Goal: Find contact information: Find contact information

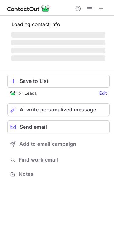
scroll to position [160, 114]
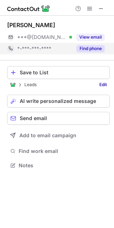
click at [93, 46] on button "Find phone" at bounding box center [90, 48] width 28 height 7
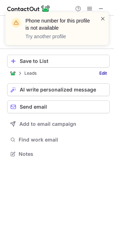
scroll to position [149, 114]
click at [102, 17] on span at bounding box center [103, 18] width 6 height 7
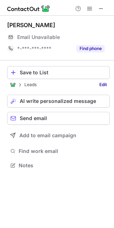
scroll to position [160, 114]
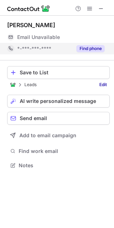
click at [94, 47] on button "Find phone" at bounding box center [90, 48] width 28 height 7
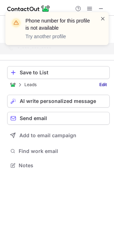
click at [102, 17] on span at bounding box center [103, 18] width 6 height 7
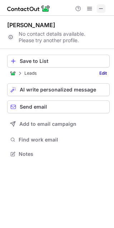
scroll to position [149, 114]
click at [105, 8] on button at bounding box center [100, 8] width 9 height 9
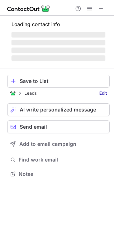
scroll to position [160, 114]
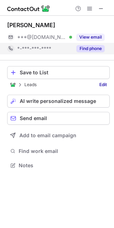
click at [94, 46] on button "Find phone" at bounding box center [90, 48] width 28 height 7
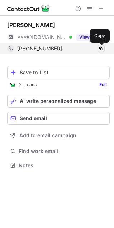
click at [100, 47] on span at bounding box center [101, 49] width 6 height 6
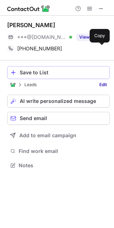
click at [49, 71] on div "Save to List" at bounding box center [63, 73] width 86 height 6
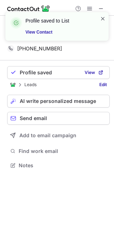
click at [101, 17] on span at bounding box center [103, 18] width 6 height 7
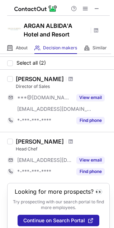
scroll to position [0, 0]
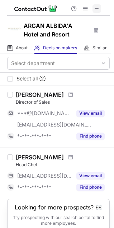
click at [94, 11] on span at bounding box center [97, 9] width 6 height 6
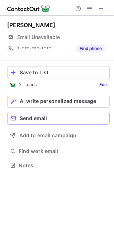
scroll to position [160, 114]
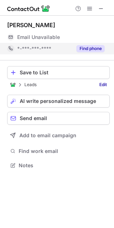
click at [87, 52] on div "Find phone" at bounding box center [88, 48] width 32 height 11
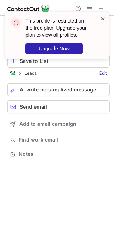
scroll to position [149, 114]
click at [103, 19] on span at bounding box center [103, 18] width 6 height 7
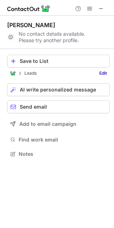
click at [101, 7] on span at bounding box center [101, 9] width 6 height 6
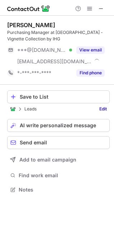
scroll to position [185, 114]
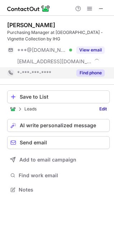
click at [87, 73] on button "Find phone" at bounding box center [90, 72] width 28 height 7
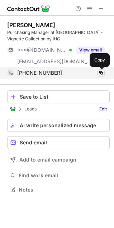
click at [101, 72] on span at bounding box center [101, 73] width 6 height 6
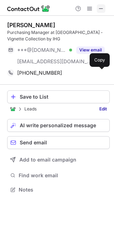
click at [103, 9] on span at bounding box center [101, 9] width 6 height 6
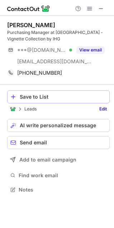
click at [41, 96] on div "Save to List" at bounding box center [63, 97] width 86 height 6
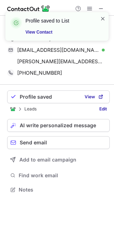
click at [104, 19] on span at bounding box center [103, 18] width 6 height 7
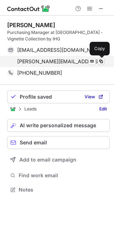
click at [101, 62] on span at bounding box center [101, 62] width 6 height 6
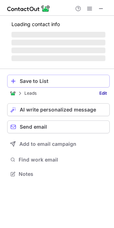
scroll to position [169, 114]
click at [59, 59] on span "‌" at bounding box center [58, 58] width 94 height 6
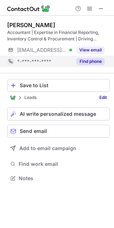
click at [59, 62] on div "*-***-***-****" at bounding box center [44, 61] width 55 height 6
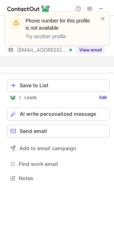
scroll to position [162, 114]
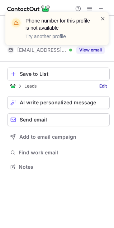
click at [103, 20] on span at bounding box center [103, 18] width 6 height 7
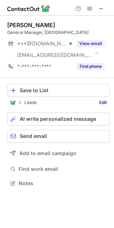
scroll to position [185, 114]
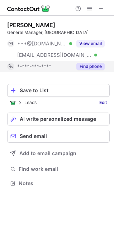
click at [81, 70] on button "Find phone" at bounding box center [90, 66] width 28 height 7
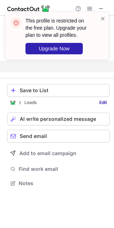
scroll to position [173, 114]
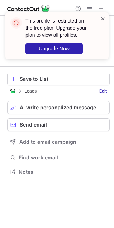
click at [100, 16] on span at bounding box center [103, 18] width 6 height 7
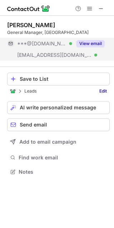
click at [41, 58] on span "[EMAIL_ADDRESS][DOMAIN_NAME]" at bounding box center [54, 55] width 74 height 6
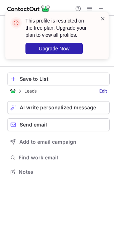
click at [101, 21] on span at bounding box center [103, 18] width 6 height 7
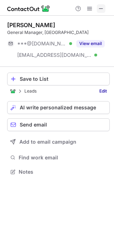
click at [100, 7] on span at bounding box center [101, 9] width 6 height 6
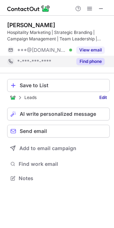
click at [93, 62] on button "Find phone" at bounding box center [90, 61] width 28 height 7
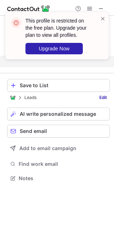
scroll to position [162, 114]
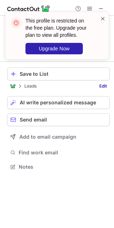
click at [100, 15] on span at bounding box center [103, 18] width 6 height 7
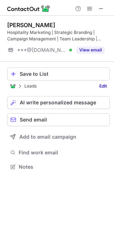
click at [63, 48] on div "***@[DOMAIN_NAME] Verified" at bounding box center [44, 50] width 55 height 6
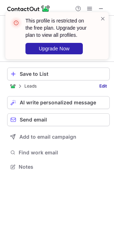
click at [104, 13] on div "This profile is restricted on the free plan. Upgrade your plan to view all prof…" at bounding box center [56, 35] width 103 height 47
click at [105, 16] on span at bounding box center [103, 18] width 6 height 7
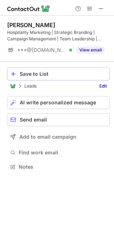
click at [57, 71] on div "Save to List" at bounding box center [63, 74] width 86 height 6
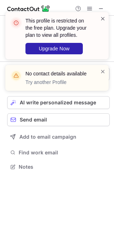
click at [102, 17] on span at bounding box center [103, 18] width 6 height 7
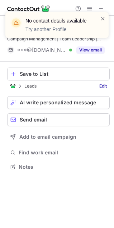
click at [100, 10] on div "No contact details available Try another Profile" at bounding box center [57, 28] width 114 height 46
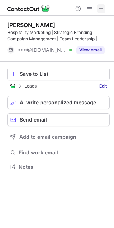
click at [100, 6] on span at bounding box center [101, 9] width 6 height 6
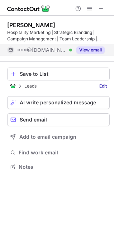
click at [77, 50] on button "View email" at bounding box center [90, 49] width 28 height 7
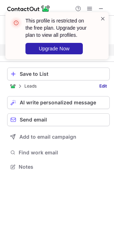
click at [100, 18] on span at bounding box center [103, 18] width 6 height 7
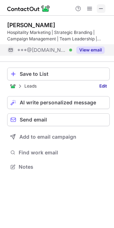
click at [102, 6] on span at bounding box center [101, 9] width 6 height 6
